Goal: Information Seeking & Learning: Learn about a topic

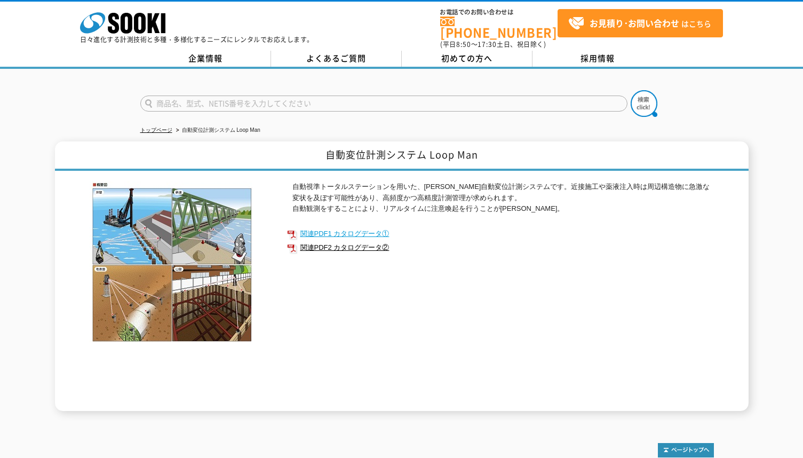
click at [330, 227] on link "関連PDF1 カタログデータ①" at bounding box center [500, 234] width 427 height 14
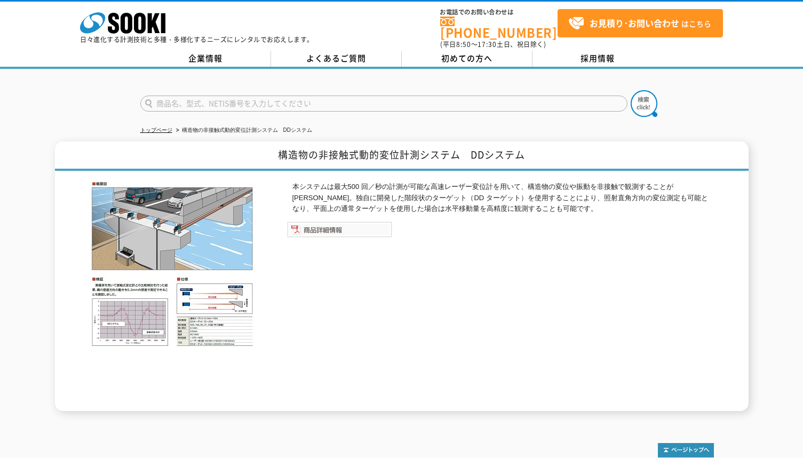
click at [312, 223] on img at bounding box center [339, 229] width 105 height 16
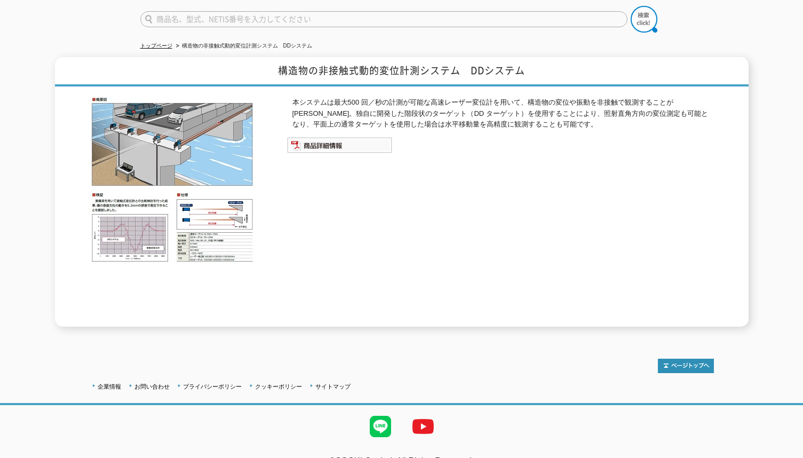
scroll to position [98, 0]
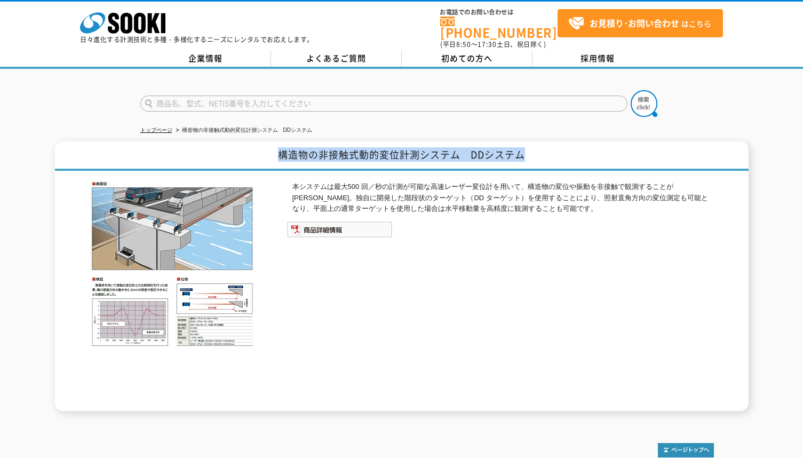
drag, startPoint x: 277, startPoint y: 151, endPoint x: 529, endPoint y: 147, distance: 251.8
click at [529, 147] on h1 "構造物の非接触式動的変位計測システム　DDシステム" at bounding box center [401, 155] width 693 height 29
copy h1 "構造物の非接触式動的変位計測システム　DDシステム"
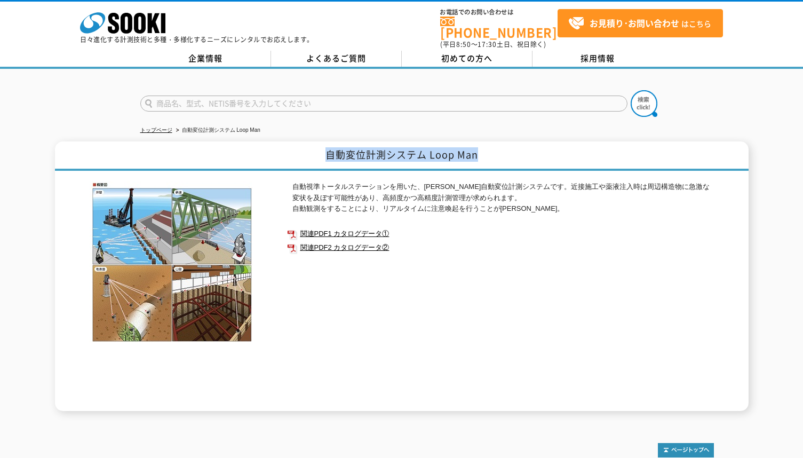
drag, startPoint x: 321, startPoint y: 148, endPoint x: 475, endPoint y: 149, distance: 153.6
click at [475, 149] on h1 "自動変位計測システム Loop Man" at bounding box center [401, 155] width 693 height 29
copy h1 "自動変位計測システム Loop Man"
